Goal: Contribute content

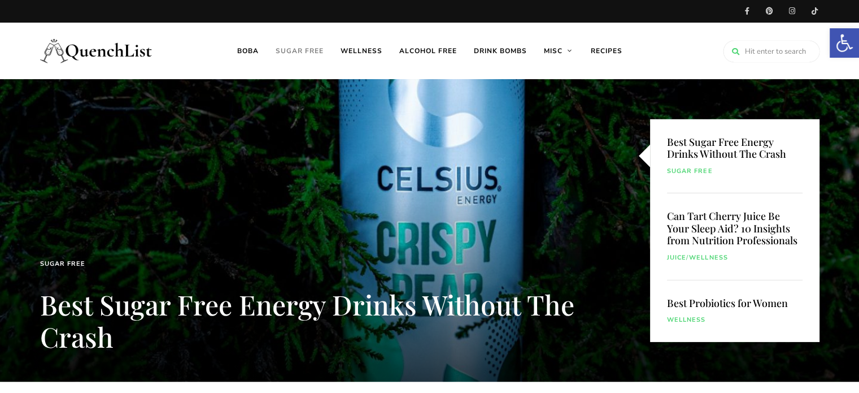
click at [303, 48] on link "Sugar free" at bounding box center [299, 51] width 65 height 56
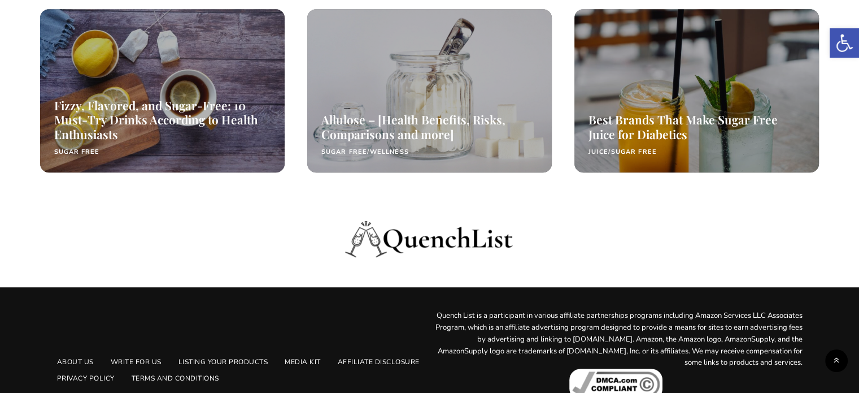
scroll to position [626, 0]
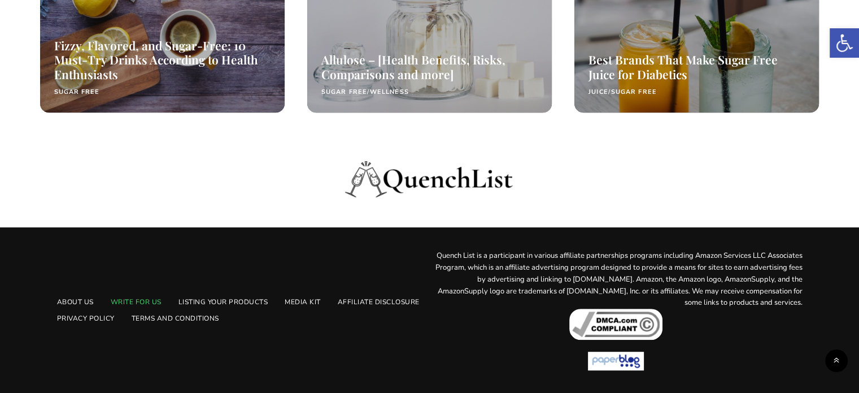
click at [155, 299] on link "Write For Us" at bounding box center [136, 302] width 68 height 16
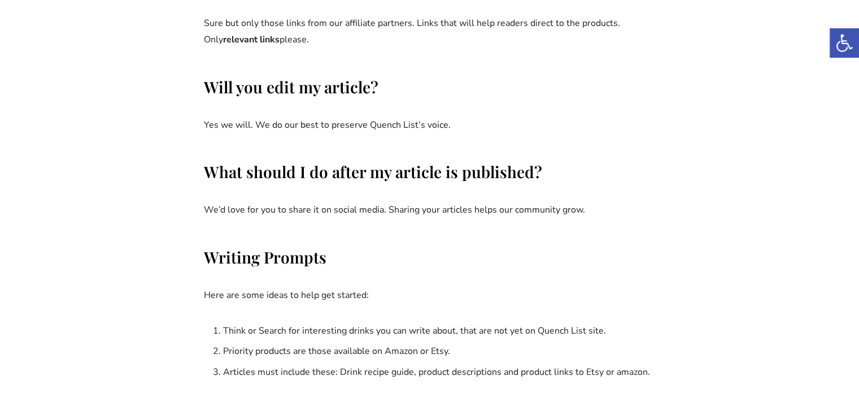
scroll to position [1242, 0]
